Goal: Book appointment/travel/reservation

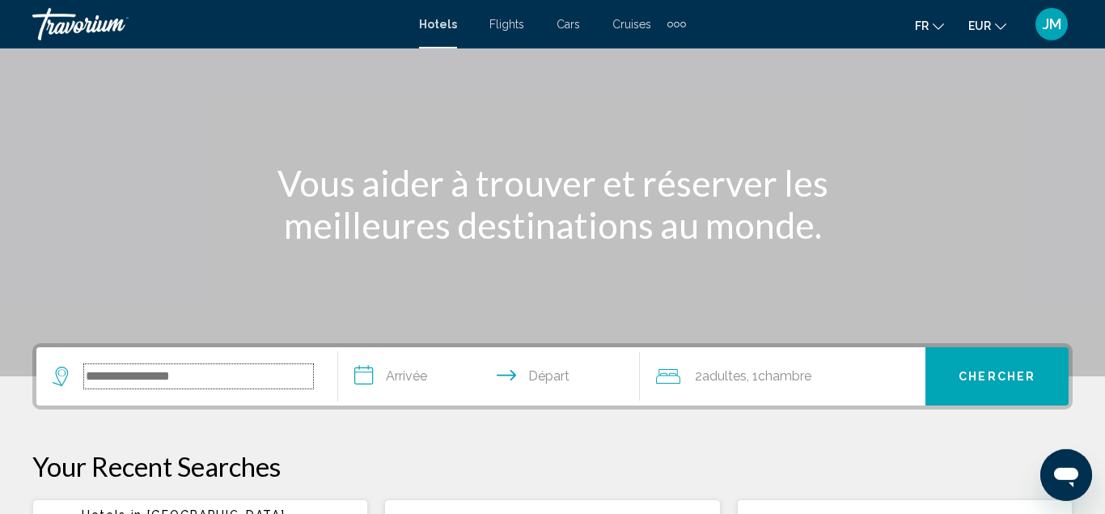
click at [216, 382] on input "Search widget" at bounding box center [198, 376] width 229 height 24
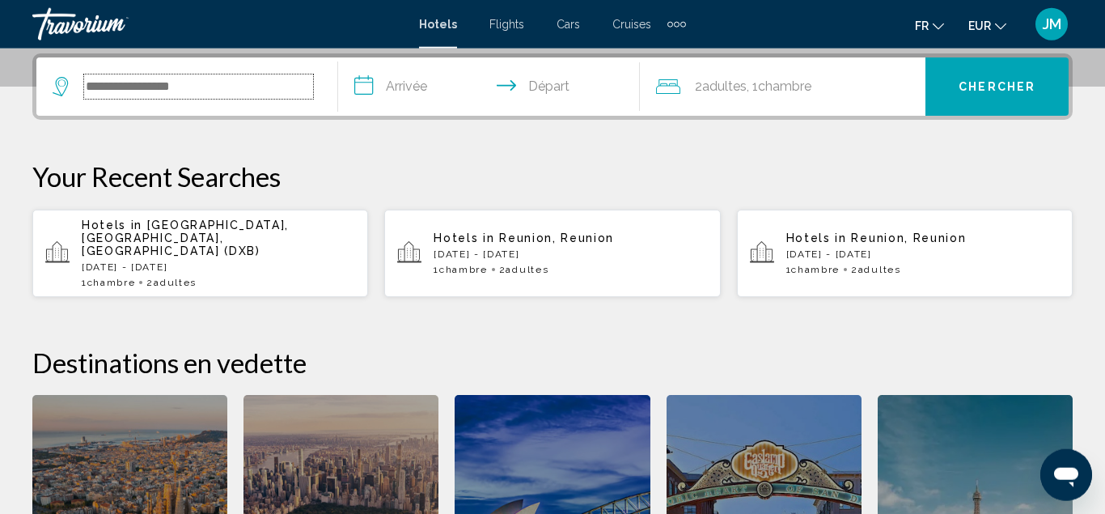
scroll to position [400, 0]
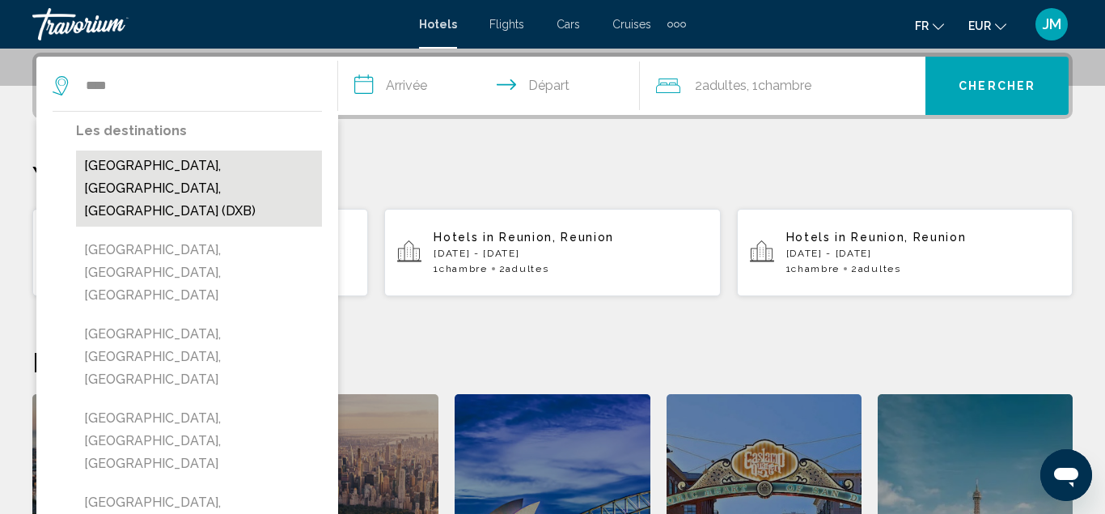
click at [123, 173] on button "[GEOGRAPHIC_DATA], [GEOGRAPHIC_DATA], [GEOGRAPHIC_DATA] (DXB)" at bounding box center [199, 188] width 246 height 76
type input "**********"
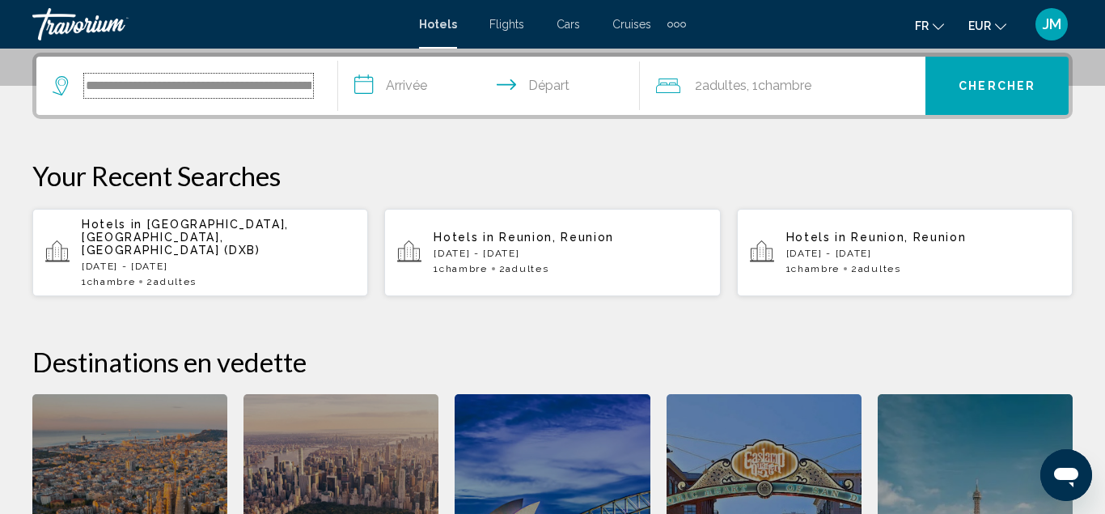
scroll to position [0, 68]
click at [675, 23] on div "Extra navigation items" at bounding box center [677, 25] width 6 height 6
click at [657, 53] on span "Activities" at bounding box center [650, 54] width 45 height 13
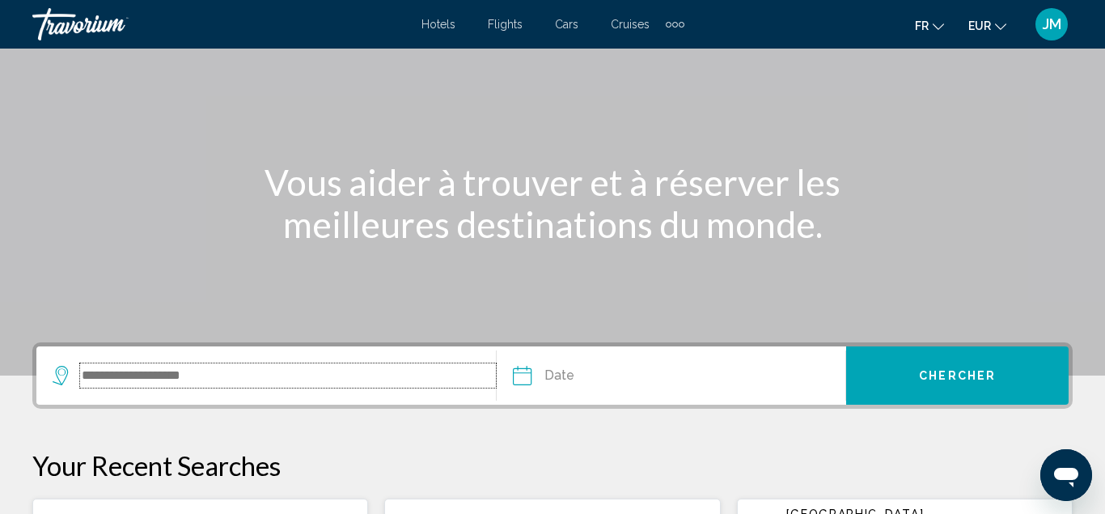
click at [250, 386] on input "Search widget" at bounding box center [288, 375] width 416 height 24
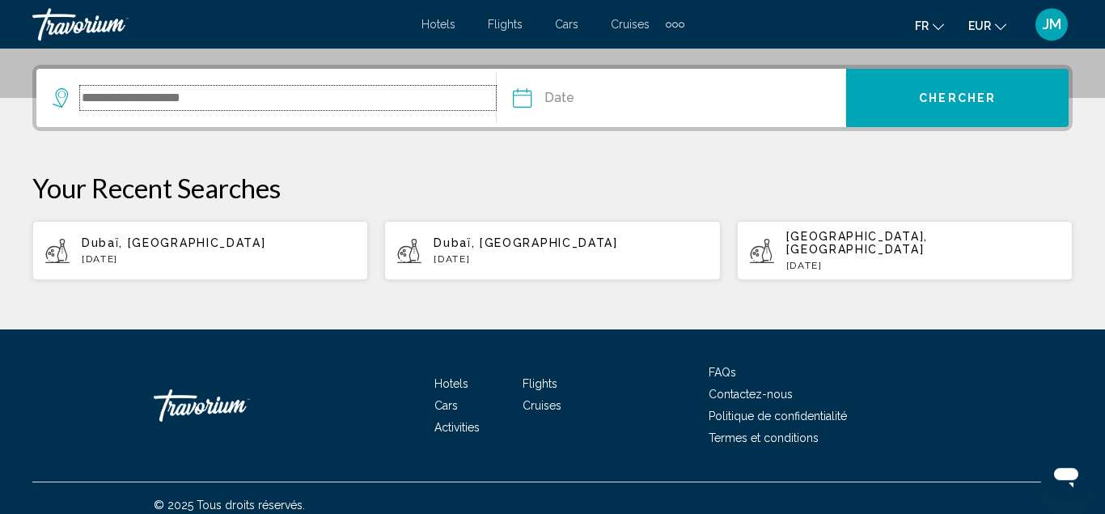
scroll to position [388, 0]
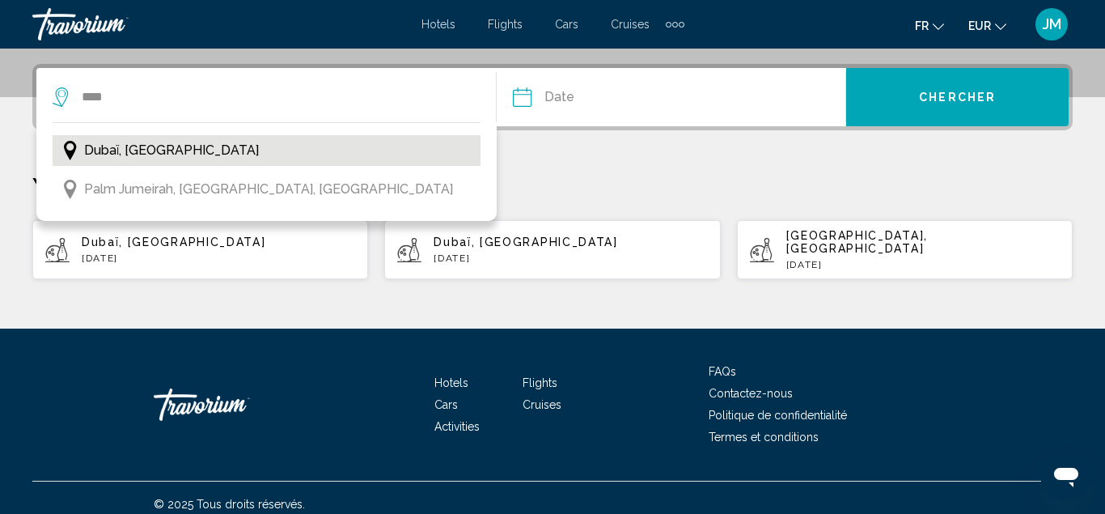
click at [192, 158] on span "Dubaï, [GEOGRAPHIC_DATA]" at bounding box center [171, 150] width 175 height 23
type input "**********"
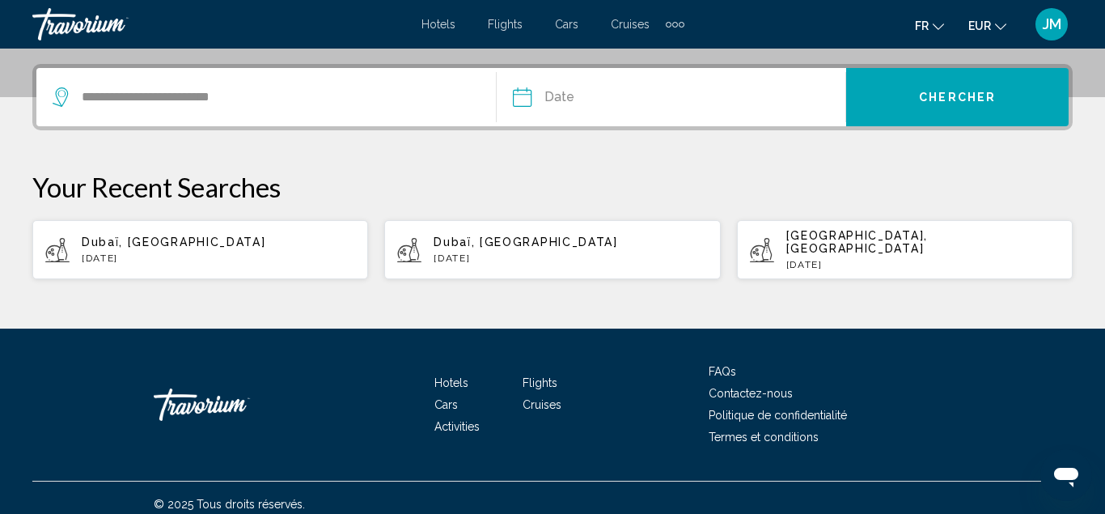
click at [635, 91] on input "Date" at bounding box center [595, 99] width 173 height 63
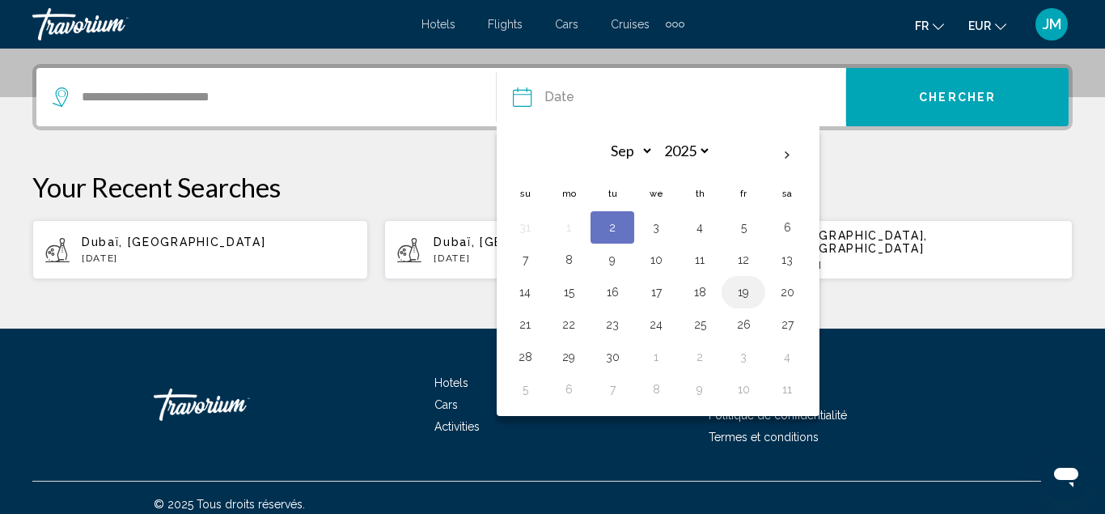
click at [746, 290] on button "19" at bounding box center [743, 292] width 26 height 23
type input "**********"
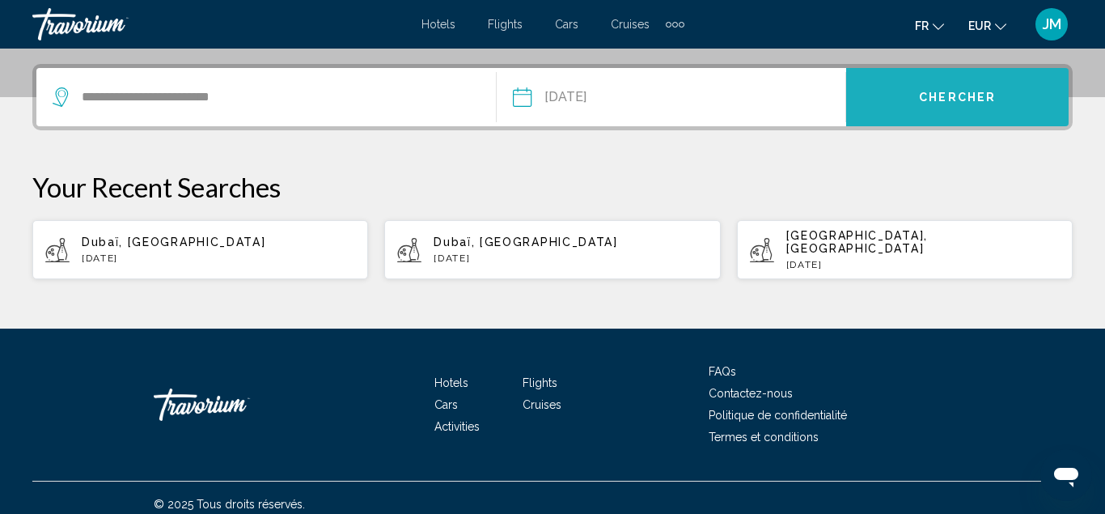
click at [882, 99] on button "Chercher" at bounding box center [957, 97] width 222 height 58
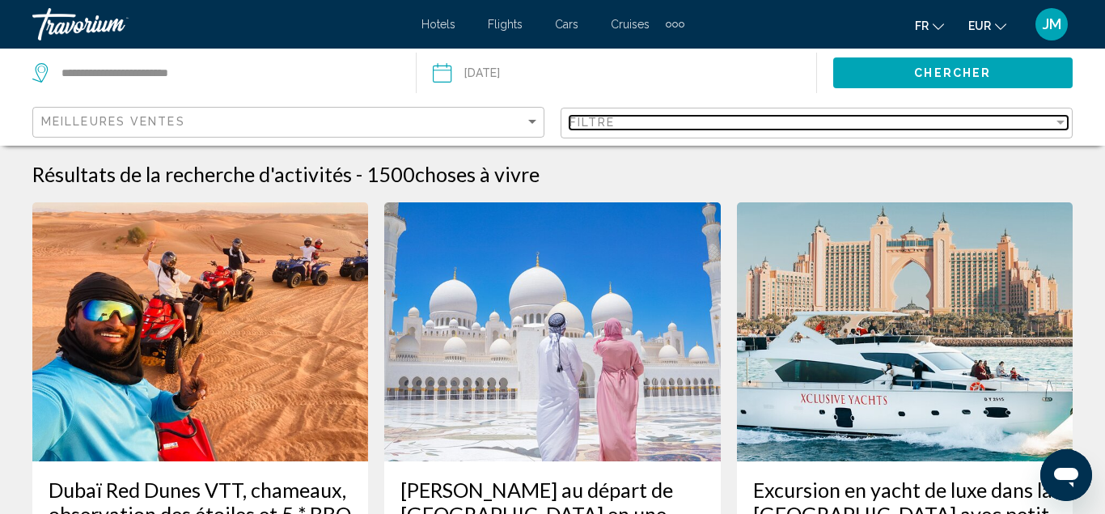
click at [1061, 121] on div "Filter" at bounding box center [1060, 123] width 8 height 4
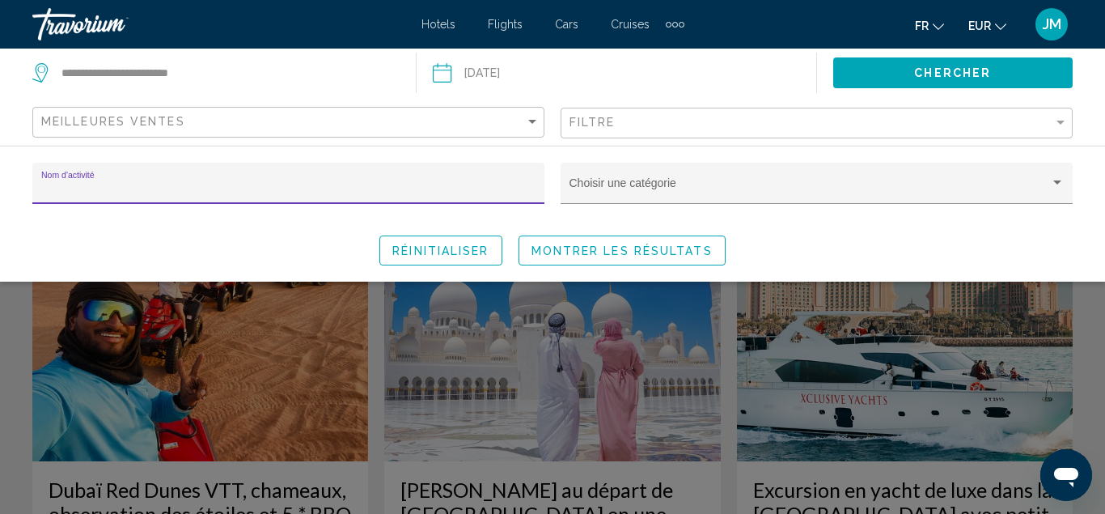
click at [379, 192] on input "Nom d'activité" at bounding box center [288, 189] width 495 height 13
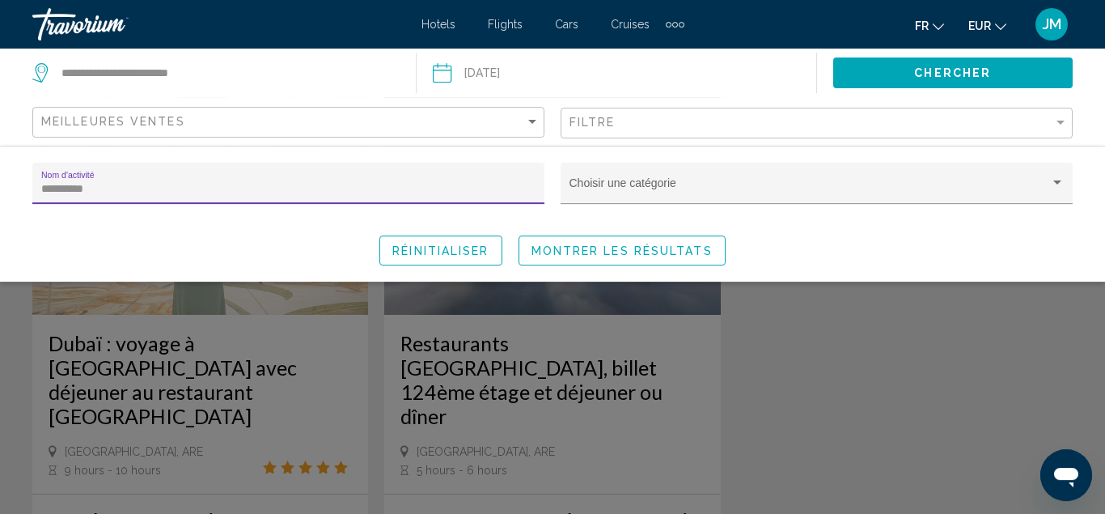
scroll to position [145, 0]
type input "**********"
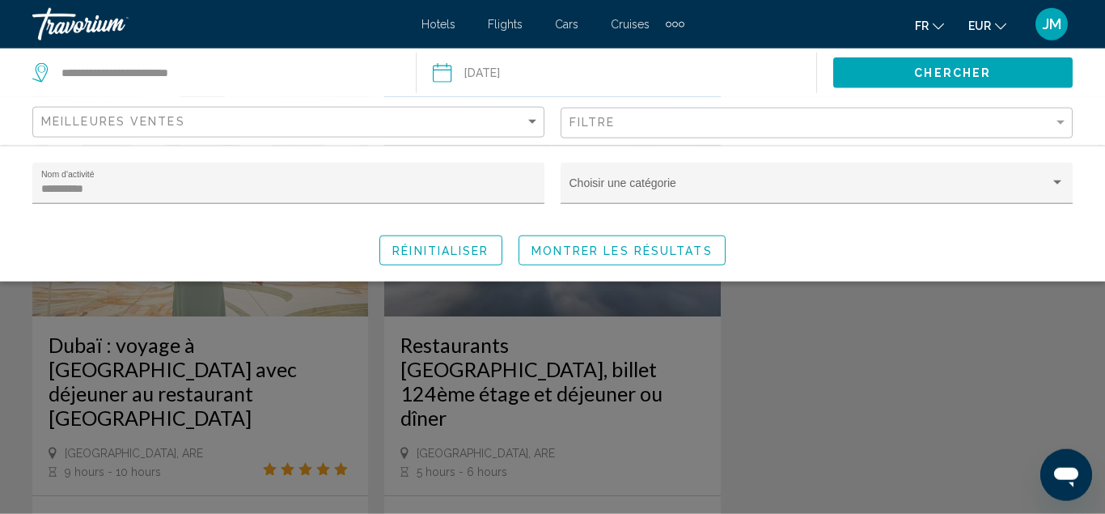
click at [570, 375] on div "Search widget" at bounding box center [552, 374] width 1105 height 279
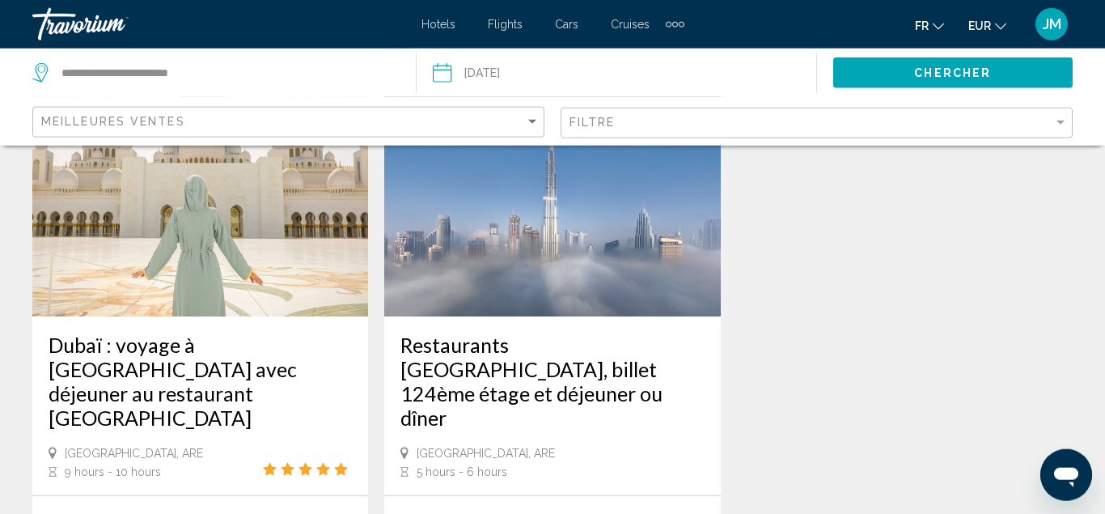
click at [603, 346] on h3 "Restaurants [GEOGRAPHIC_DATA], billet 124ème étage et déjeuner ou dîner" at bounding box center [551, 380] width 303 height 97
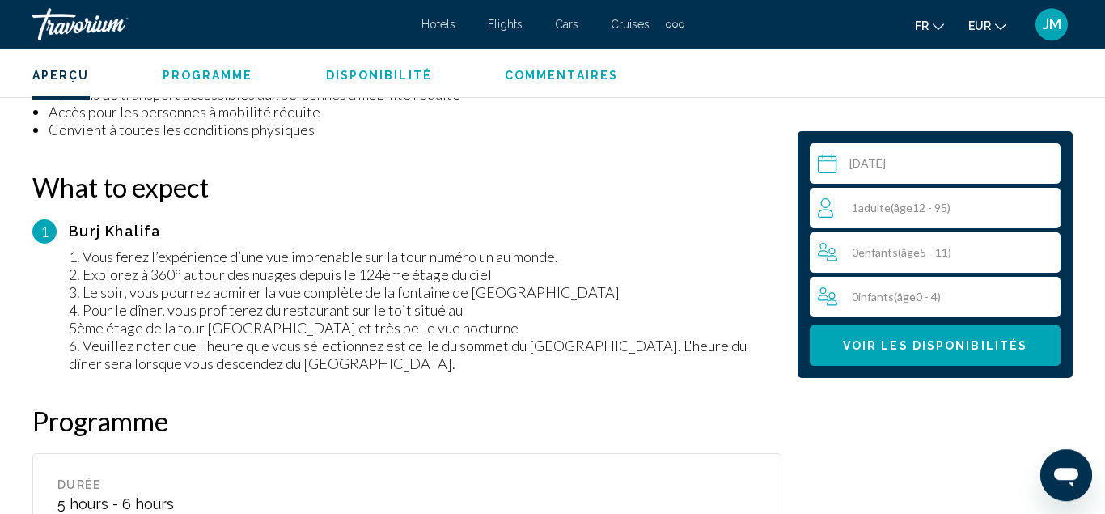
scroll to position [1954, 0]
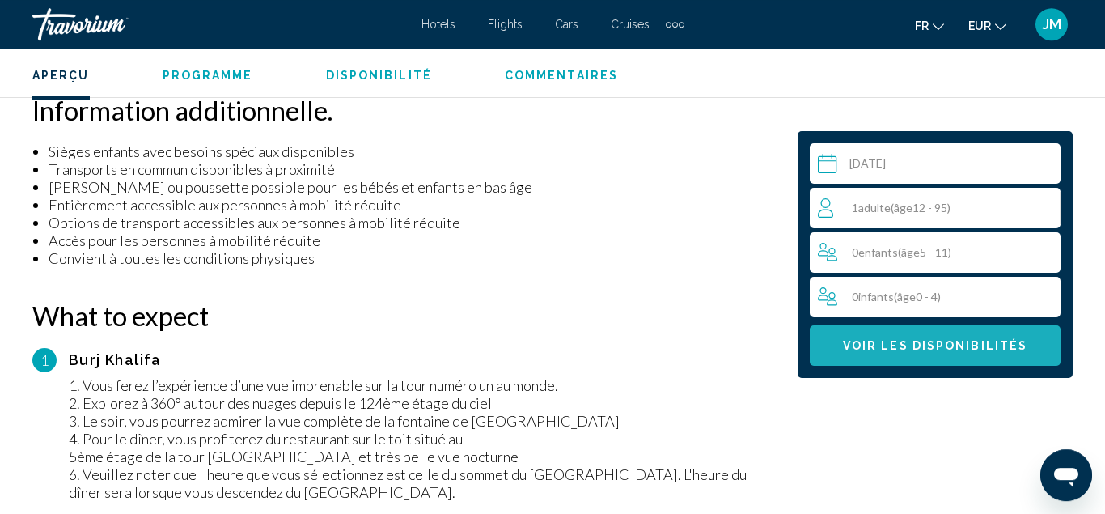
click at [877, 355] on button "Voir les disponibilités" at bounding box center [935, 345] width 251 height 40
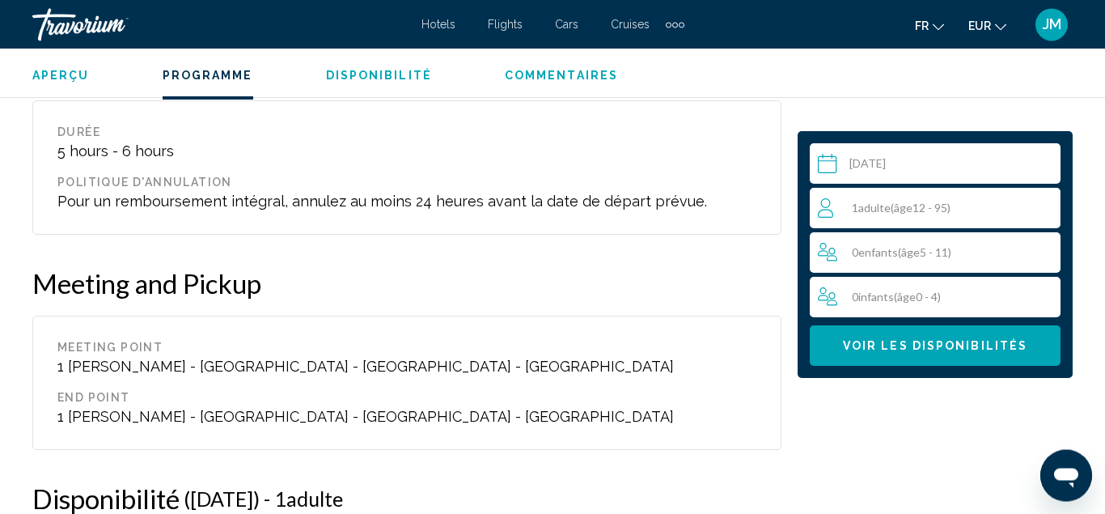
scroll to position [2305, 0]
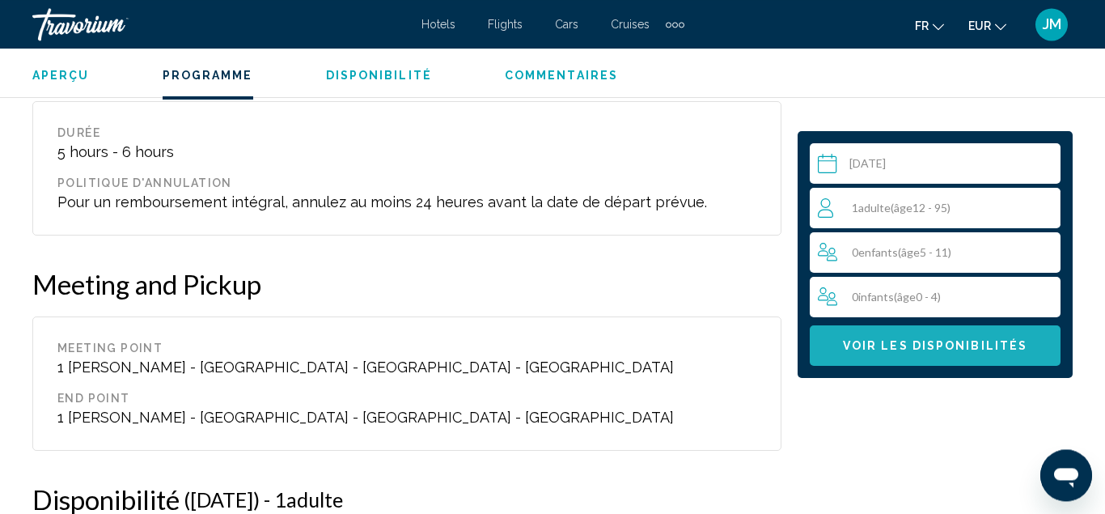
click at [879, 341] on span "Voir les disponibilités" at bounding box center [935, 346] width 184 height 13
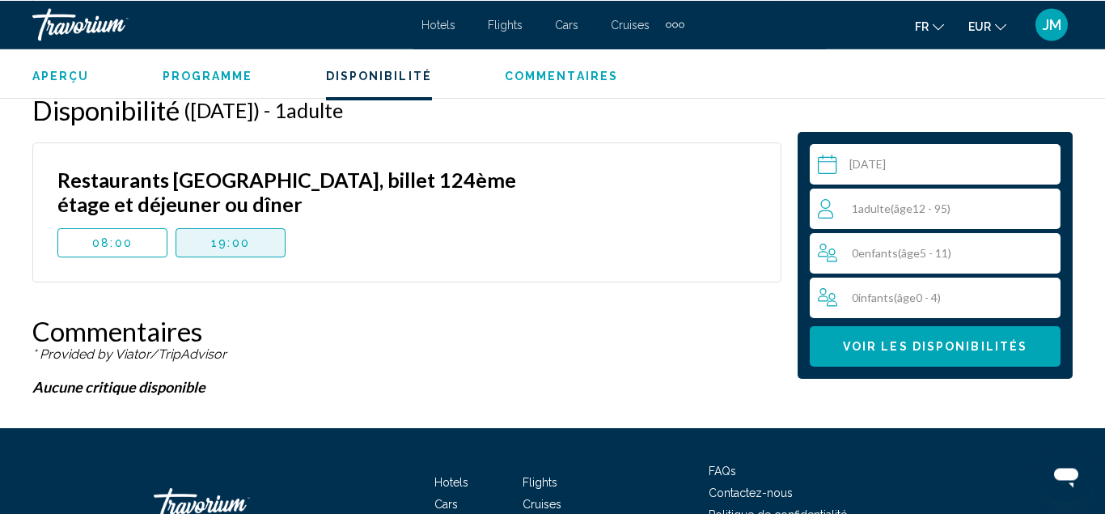
scroll to position [2694, 0]
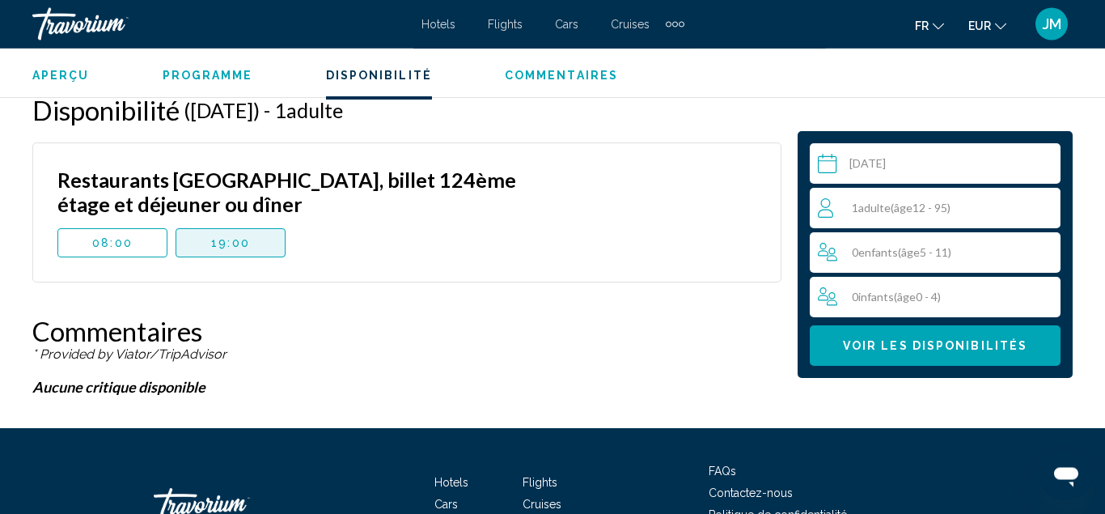
click at [231, 244] on span "19:00" at bounding box center [230, 243] width 39 height 13
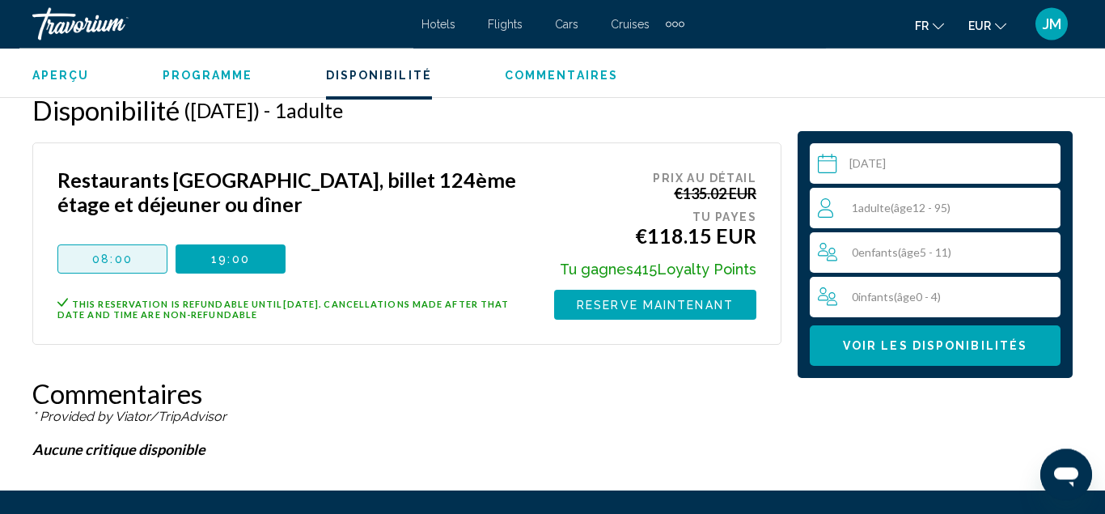
scroll to position [2695, 0]
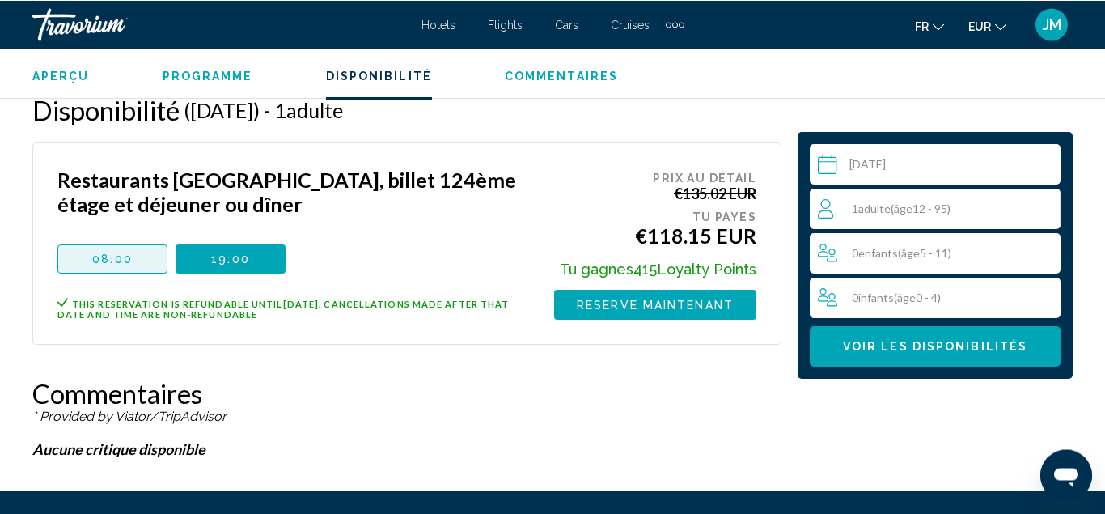
click at [120, 265] on span "08:00" at bounding box center [112, 258] width 40 height 13
